Goal: Task Accomplishment & Management: Manage account settings

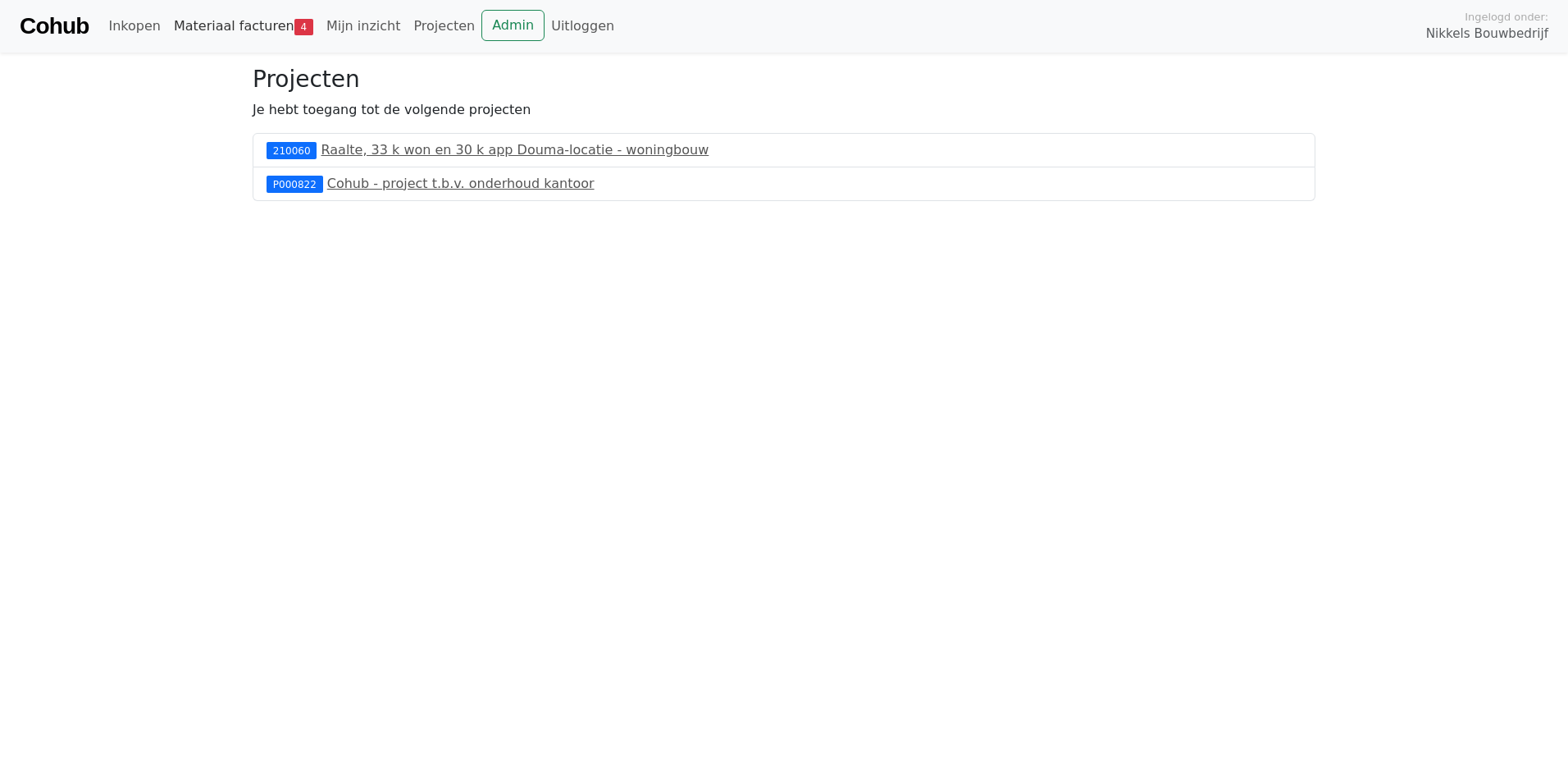
click at [225, 27] on link "Materiaal facturen 4" at bounding box center [243, 26] width 152 height 33
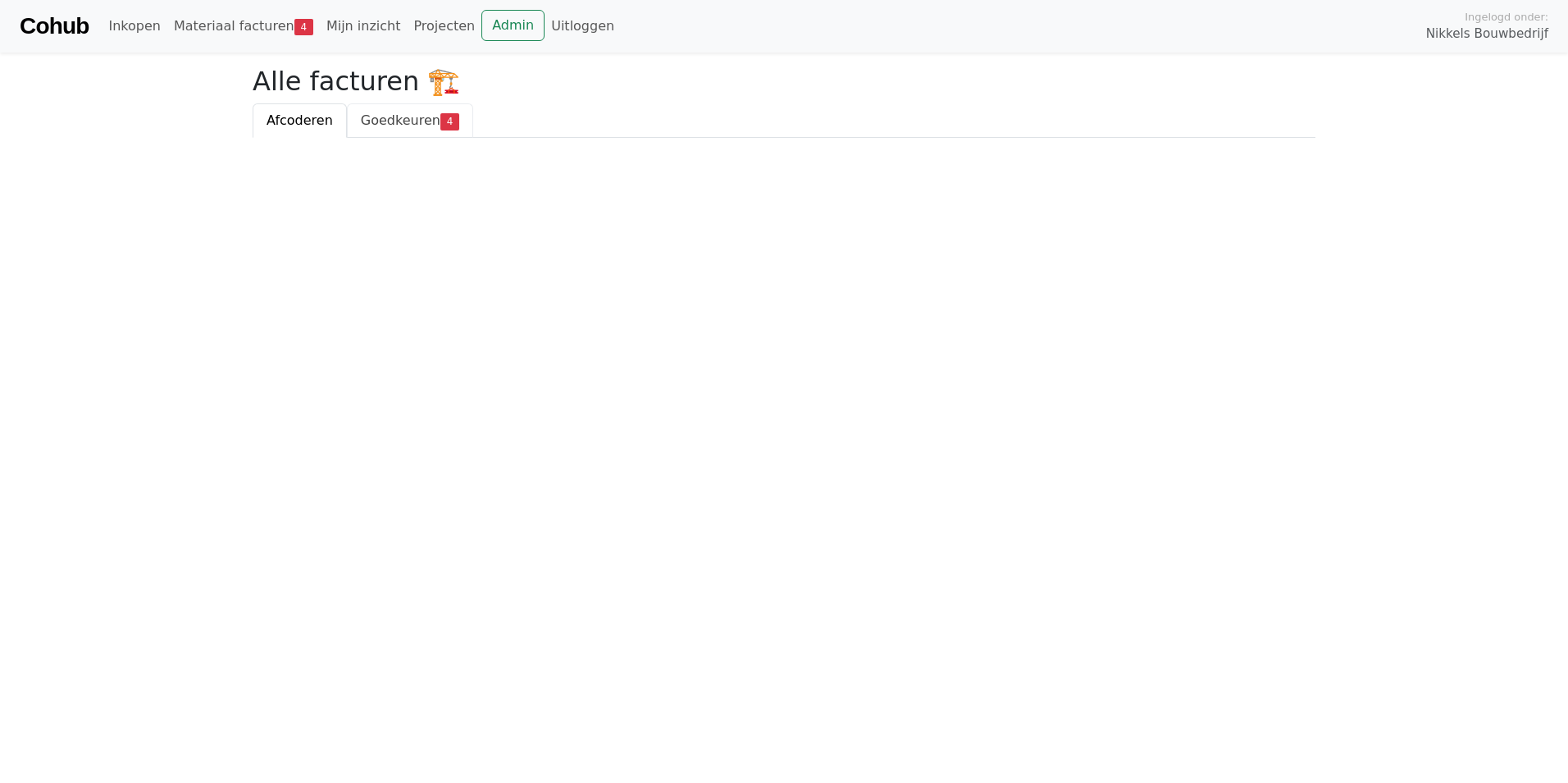
click at [406, 130] on link "Goedkeuren 4" at bounding box center [409, 120] width 126 height 34
